Goal: Book appointment/travel/reservation

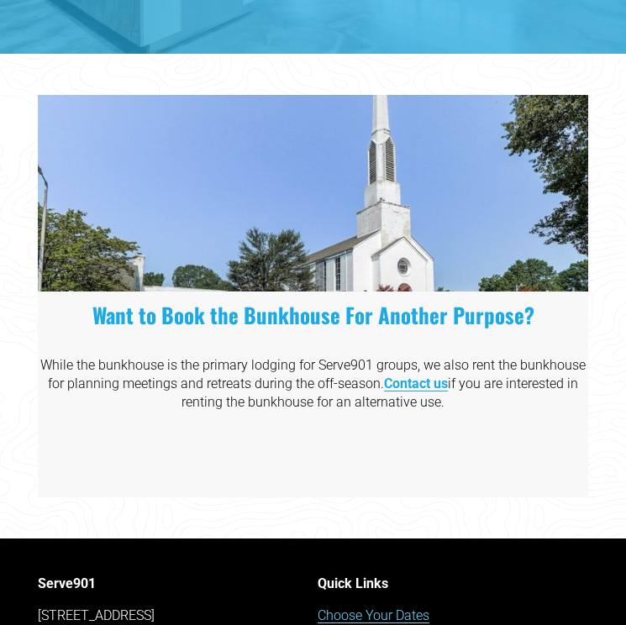
scroll to position [1893, 0]
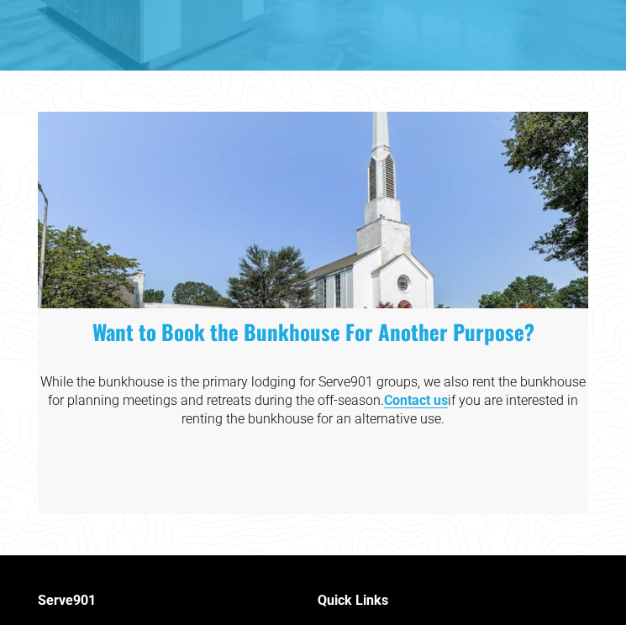
click at [387, 263] on div at bounding box center [313, 210] width 551 height 197
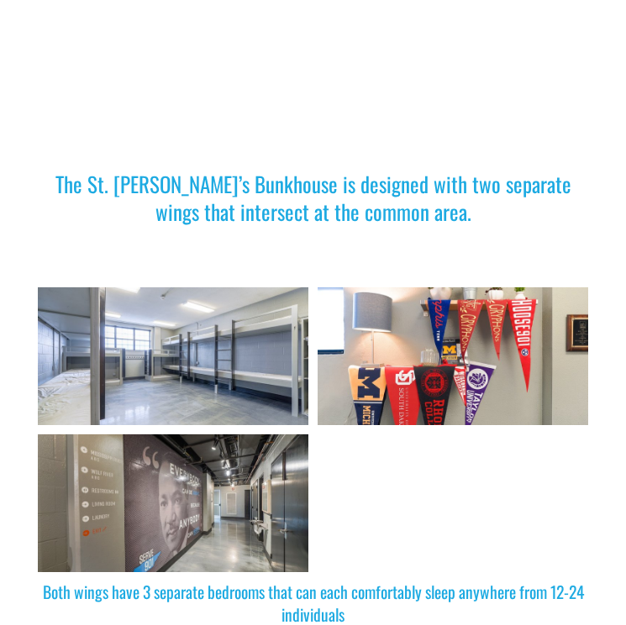
scroll to position [663, 0]
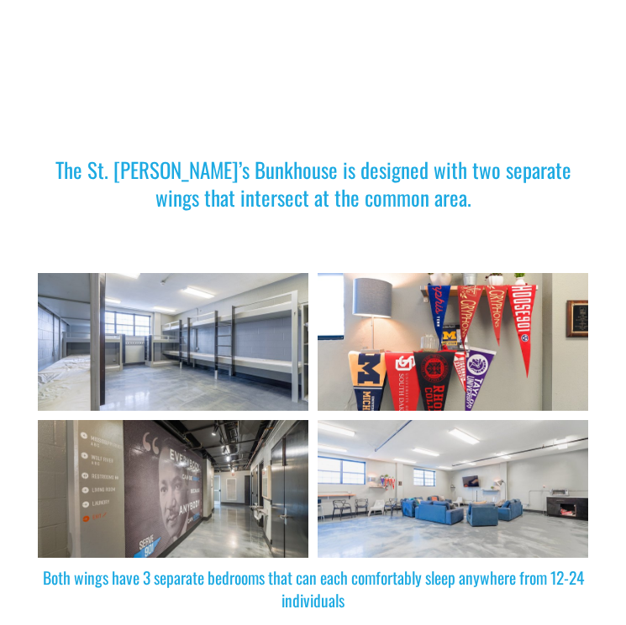
click at [149, 345] on div at bounding box center [173, 342] width 270 height 138
click at [551, 308] on div at bounding box center [453, 342] width 270 height 138
click at [147, 469] on div at bounding box center [173, 489] width 270 height 138
click at [417, 455] on div at bounding box center [453, 489] width 270 height 138
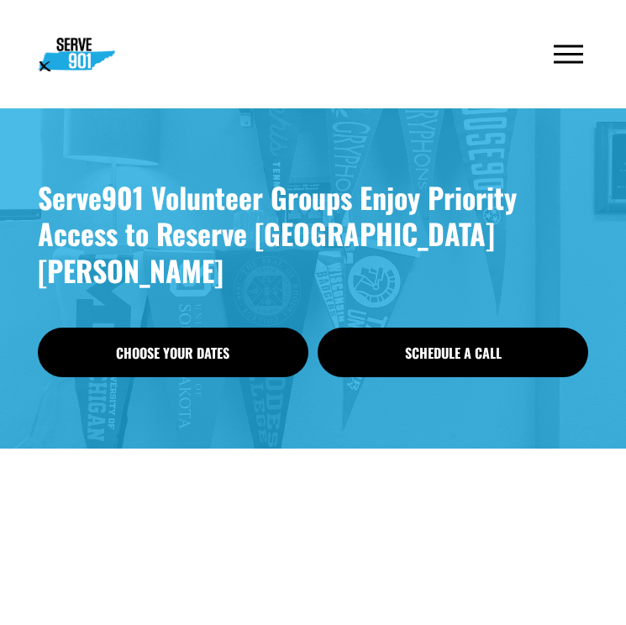
scroll to position [0, 0]
click at [572, 58] on div at bounding box center [568, 53] width 29 height 29
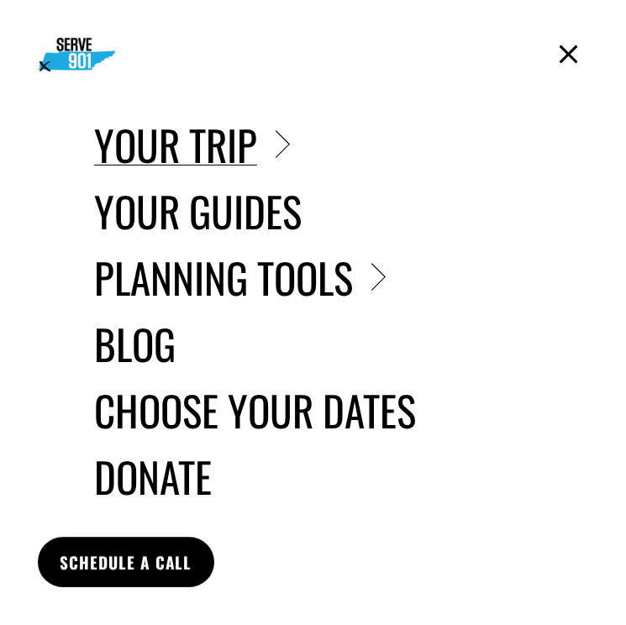
click at [570, 55] on div at bounding box center [568, 54] width 18 height 18
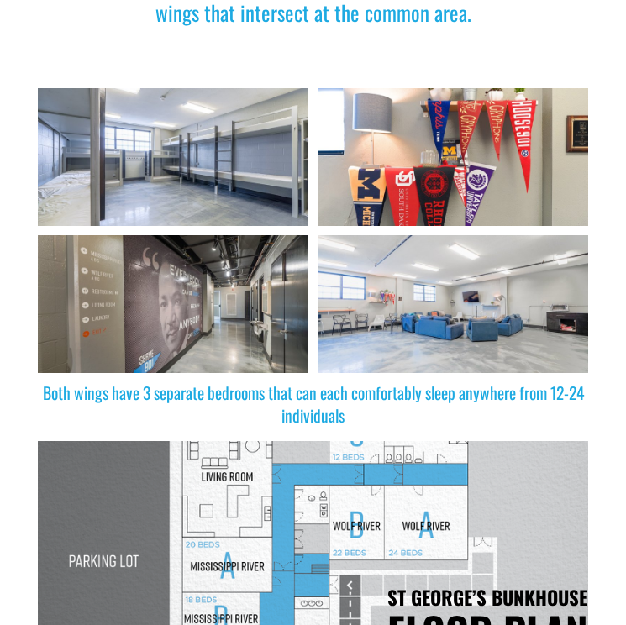
scroll to position [845, 0]
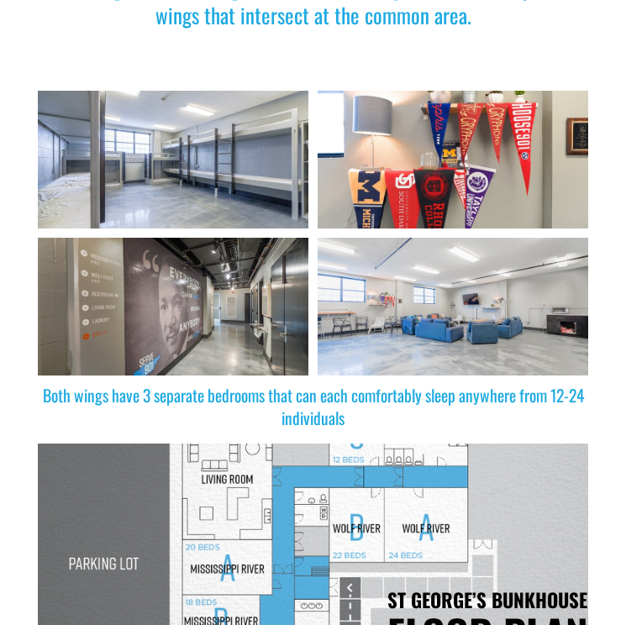
click at [139, 151] on div at bounding box center [173, 160] width 270 height 138
click at [229, 167] on div at bounding box center [173, 160] width 270 height 138
click at [451, 160] on div at bounding box center [453, 160] width 270 height 138
click at [451, 290] on div at bounding box center [453, 307] width 270 height 138
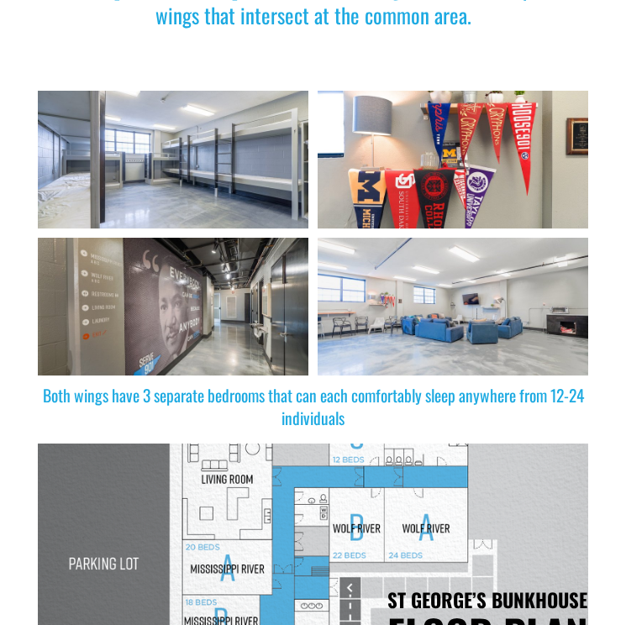
click at [451, 290] on div at bounding box center [453, 307] width 270 height 138
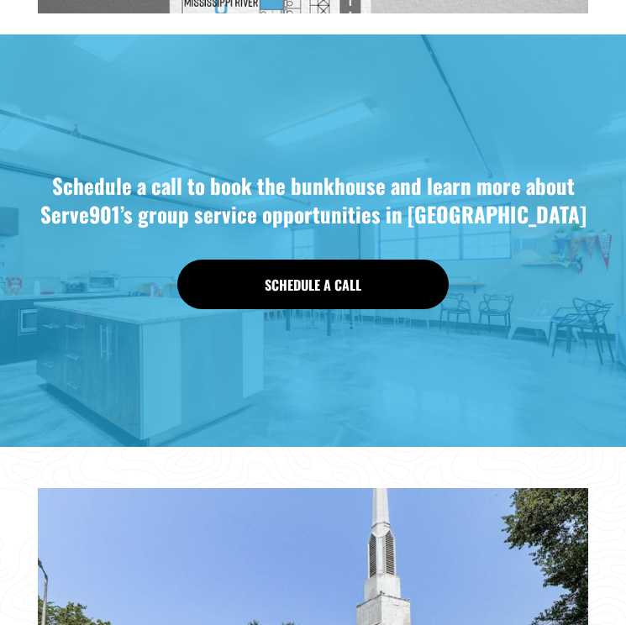
scroll to position [1511, 0]
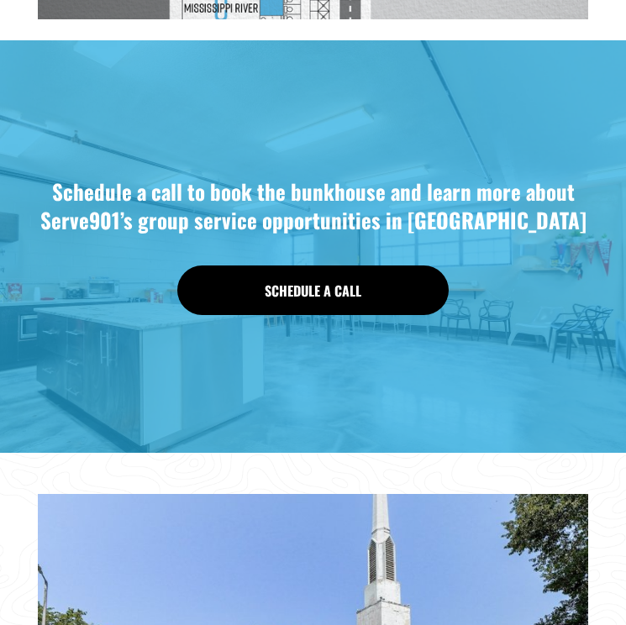
click at [344, 290] on link "SCHEDULE A CALL" at bounding box center [312, 290] width 270 height 50
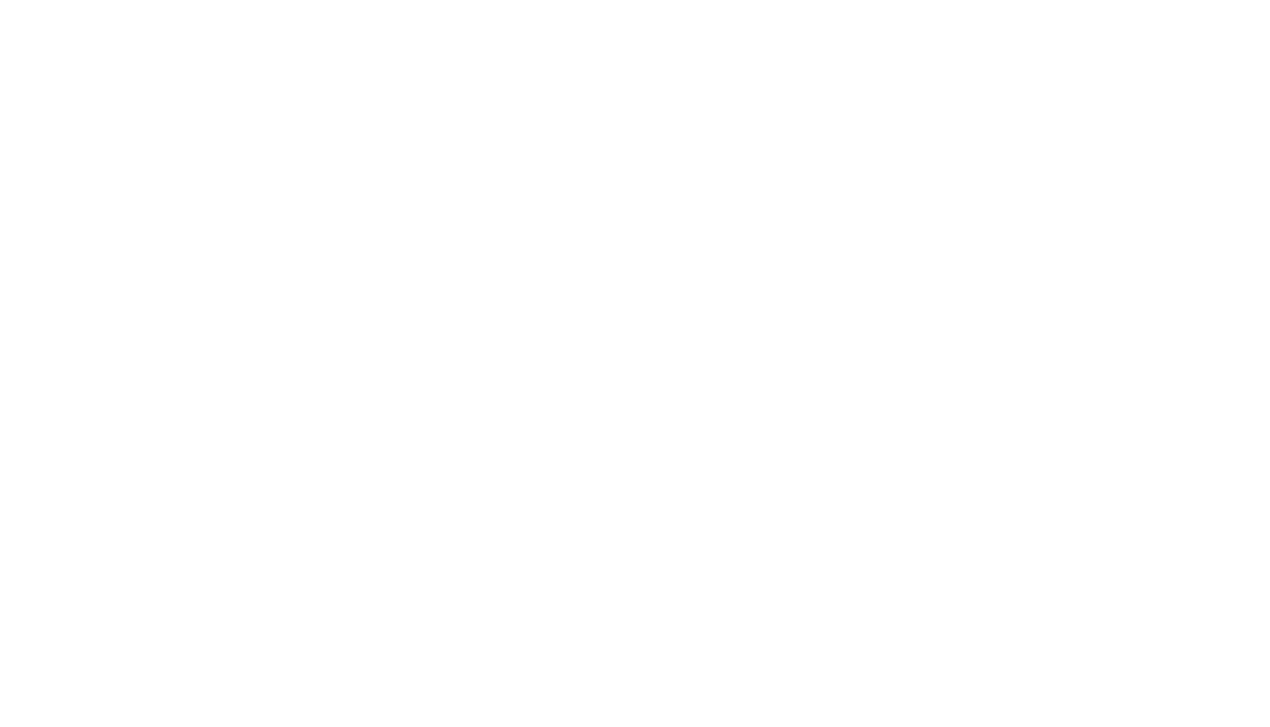
scroll to position [677, 0]
